Goal: Task Accomplishment & Management: Complete application form

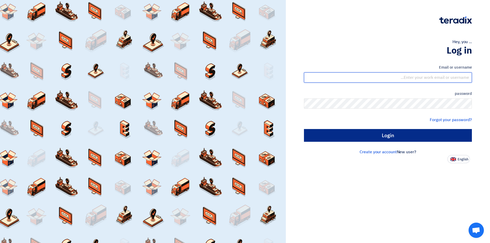
type input "sales@tareeqalkhair.com"
click at [356, 138] on input "Login" at bounding box center [388, 135] width 168 height 13
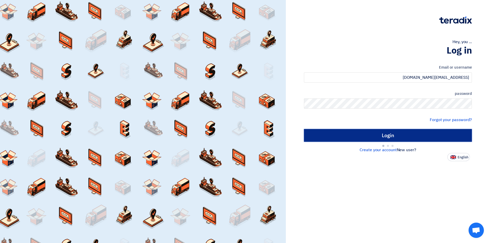
type input "Sign in"
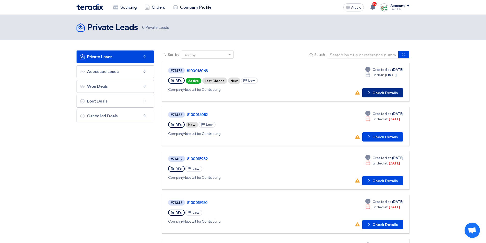
click at [387, 92] on font "Check Details" at bounding box center [385, 93] width 25 height 4
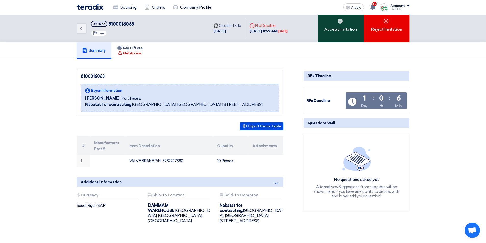
click at [329, 31] on font "Accept Invitation" at bounding box center [340, 29] width 33 height 5
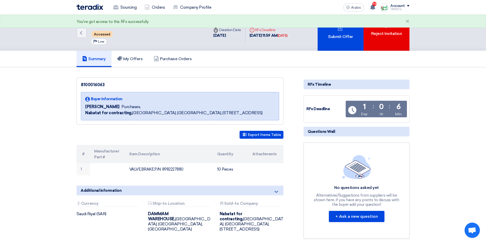
click at [329, 31] on div "Submit Offer" at bounding box center [341, 33] width 46 height 36
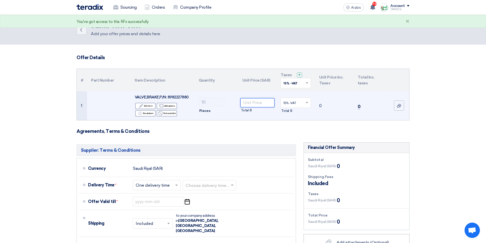
click at [257, 101] on input "number" at bounding box center [257, 102] width 34 height 9
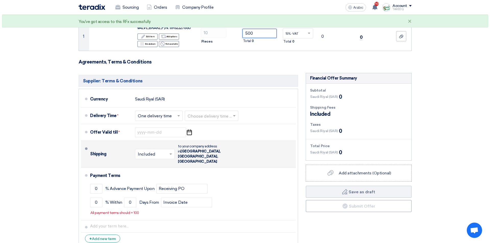
scroll to position [77, 0]
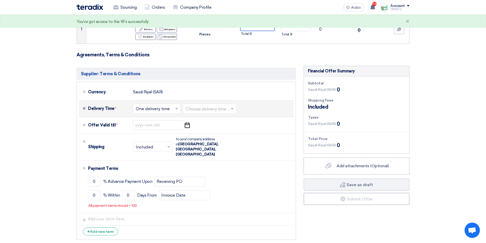
type input "500"
click at [225, 108] on input "text" at bounding box center [210, 108] width 48 height 7
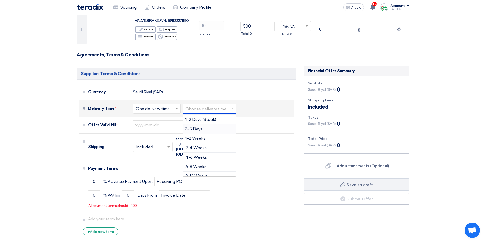
click at [198, 127] on font "3-5 Days" at bounding box center [194, 129] width 17 height 5
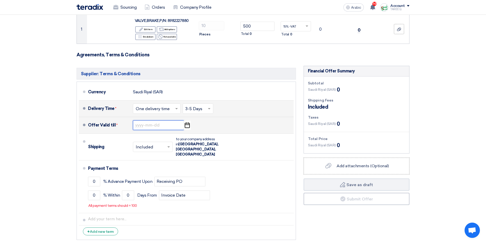
click at [157, 125] on input at bounding box center [158, 125] width 51 height 10
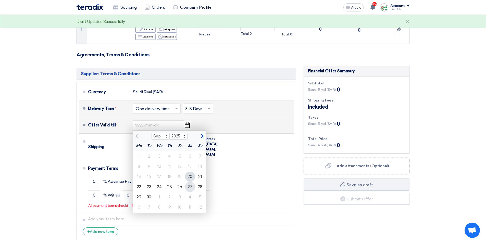
click at [189, 188] on font "27" at bounding box center [190, 187] width 5 height 5
type input "9/27/2025"
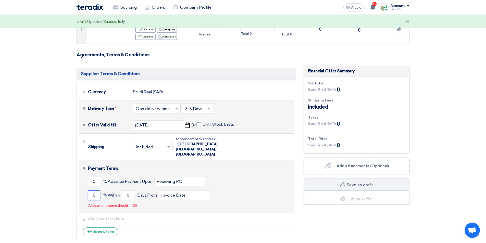
click at [92, 191] on input "0" at bounding box center [94, 196] width 12 height 10
type input "100"
click at [127, 191] on input "0" at bounding box center [128, 196] width 12 height 10
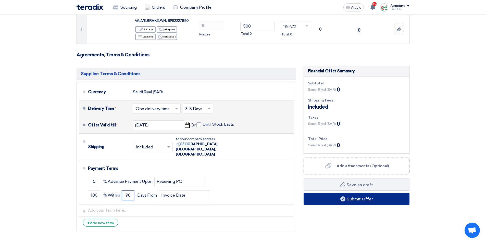
type input "90"
click at [331, 202] on button "Submit Offer" at bounding box center [357, 199] width 106 height 12
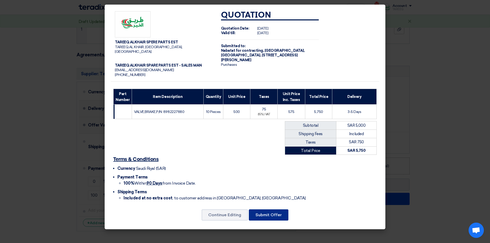
click at [268, 213] on font "Submit Offer" at bounding box center [268, 215] width 26 height 5
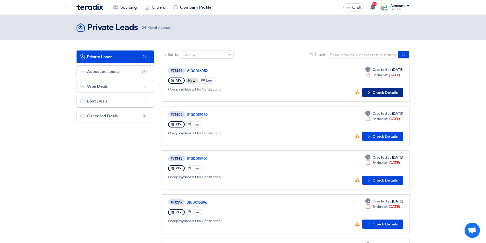
click at [390, 90] on button "Check details Check Details" at bounding box center [382, 92] width 41 height 9
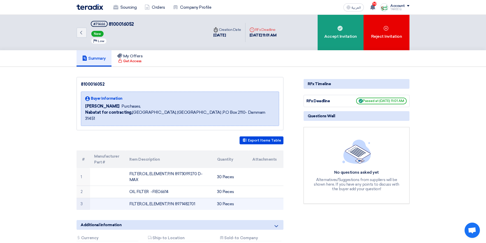
click at [185, 198] on td "FILTER,OIL,ELEMENT,P/N: 8971482701" at bounding box center [169, 204] width 88 height 12
copy td "8971482701"
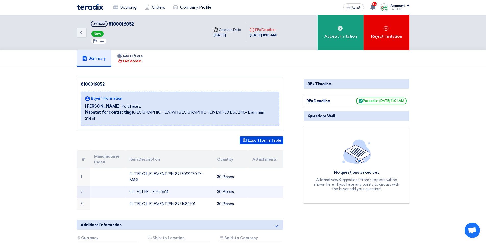
click at [159, 186] on td "OIL FILTER -FIEO6614" at bounding box center [169, 192] width 88 height 12
click at [160, 186] on td "OIL FILTER -FIEO6614" at bounding box center [169, 192] width 88 height 12
click at [158, 186] on td "OIL FILTER -FIEO6614" at bounding box center [169, 192] width 88 height 12
copy td "FIEO6614"
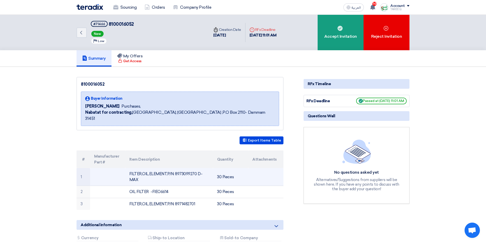
click at [183, 169] on td "FILTER,OIL,ELEMENT,P/N: 8973099270 D-MAX" at bounding box center [169, 177] width 88 height 18
copy td "8973099270"
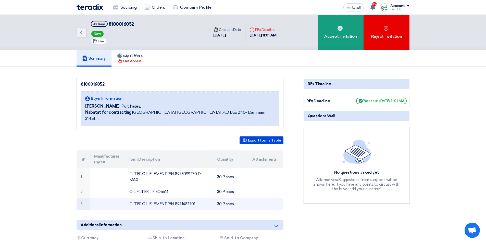
click at [187, 199] on td "FILTER,OIL,ELEMENT,P/N: 8971482701" at bounding box center [169, 204] width 88 height 12
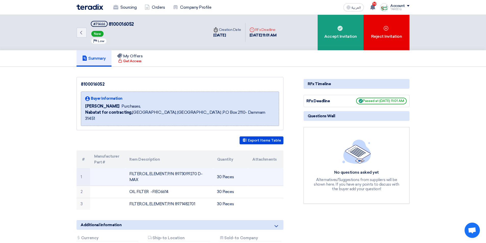
click at [190, 168] on td "FILTER,OIL,ELEMENT,P/N: 8973099270 D-MAX" at bounding box center [169, 177] width 88 height 18
copy td "8973099270"
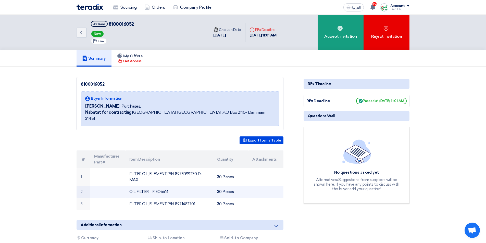
drag, startPoint x: 152, startPoint y: 185, endPoint x: 180, endPoint y: 187, distance: 28.4
click at [180, 187] on td "OIL FILTER -FIEO6614" at bounding box center [169, 192] width 88 height 12
copy td "FIEO6614"
click at [194, 186] on td "OIL FILTER -FIEO6614" at bounding box center [169, 192] width 88 height 12
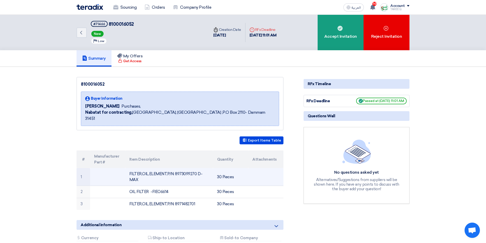
click at [204, 169] on td "FILTER,OIL,ELEMENT,P/N: 8973099270 D-MAX" at bounding box center [169, 177] width 88 height 18
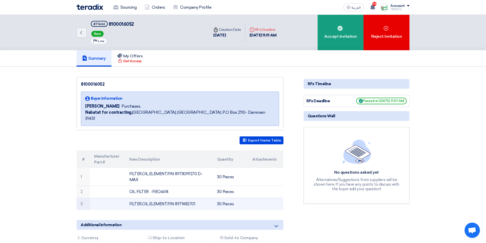
click at [152, 201] on td "FILTER,OIL,ELEMENT,P/N: 8971482701" at bounding box center [169, 204] width 88 height 12
click at [154, 198] on td "FILTER,OIL,ELEMENT,P/N: 8971482701" at bounding box center [169, 204] width 88 height 12
click at [208, 199] on td "FILTER,OIL,ELEMENT,P/N: 8971482701" at bounding box center [169, 204] width 88 height 12
